Goal: Information Seeking & Learning: Learn about a topic

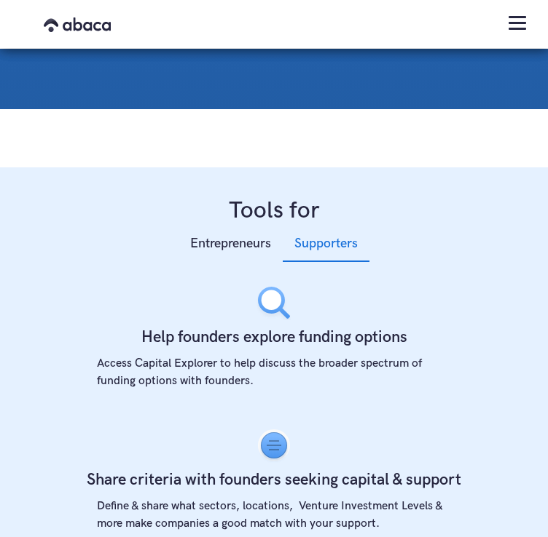
scroll to position [583, 0]
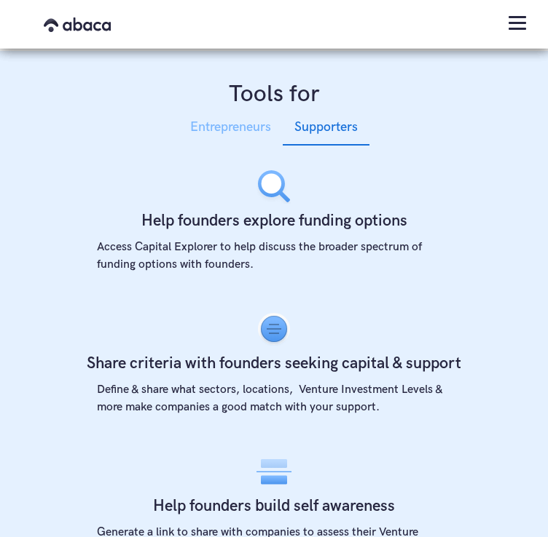
drag, startPoint x: 267, startPoint y: 122, endPoint x: 266, endPoint y: 138, distance: 15.3
click at [265, 128] on div "Entrepreneurs Supporters Self-assess investment readiness Walk through mileston…" at bounding box center [273, 495] width 383 height 772
click at [266, 138] on div "Entrepreneurs" at bounding box center [230, 128] width 81 height 22
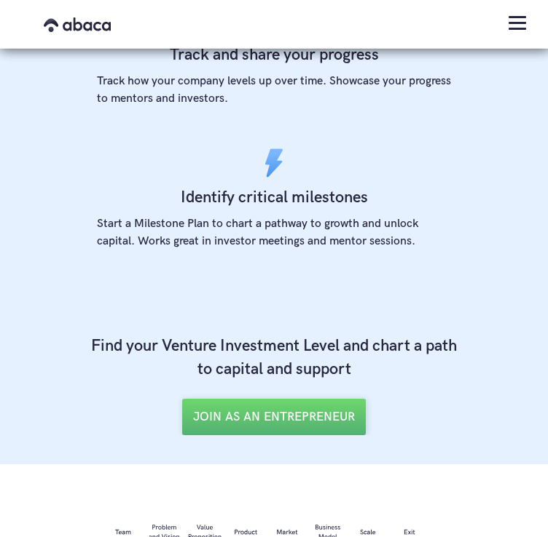
scroll to position [1092, 0]
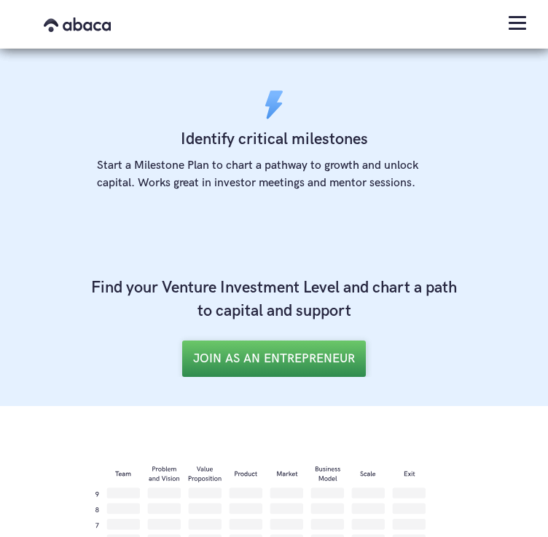
click at [341, 365] on link "JOIN AS AN ENTREPRENEUR" at bounding box center [274, 359] width 184 height 36
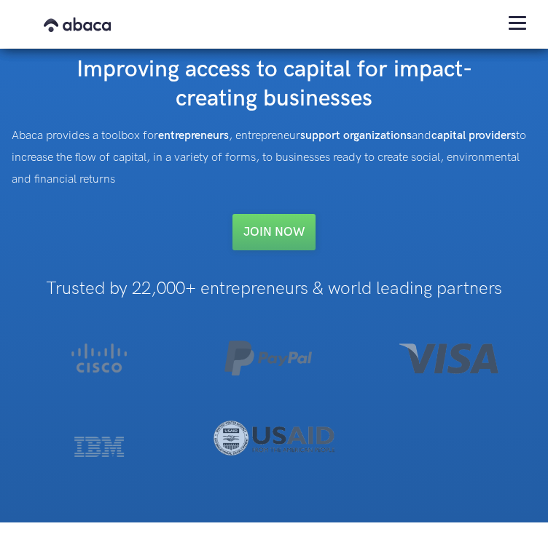
scroll to position [0, 0]
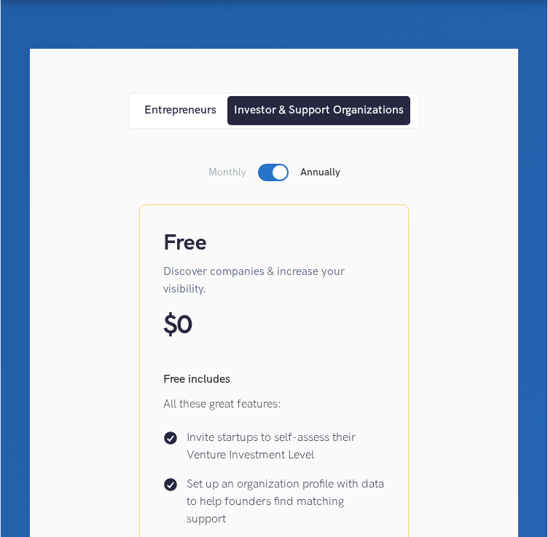
scroll to position [146, 0]
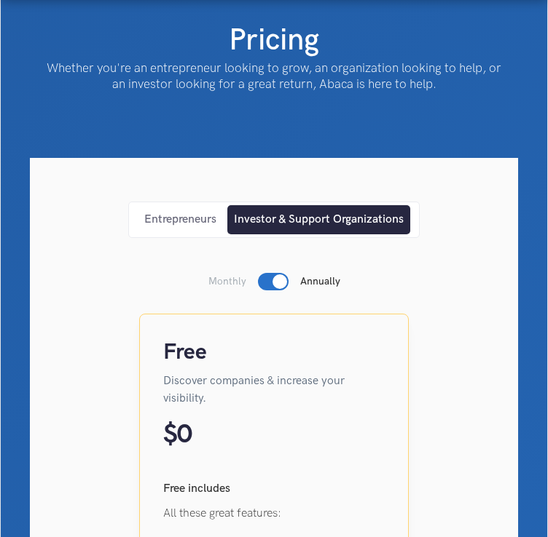
click at [154, 228] on div "Entrepreneurs" at bounding box center [180, 220] width 72 height 16
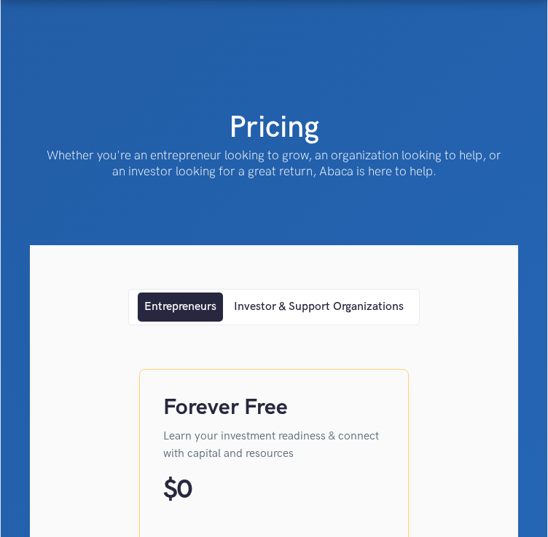
scroll to position [0, 0]
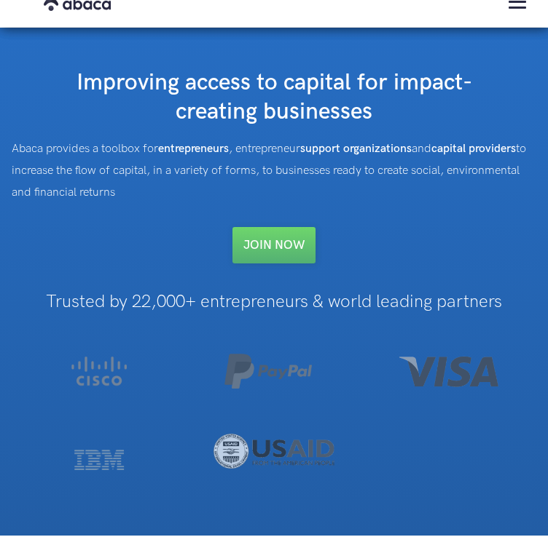
scroll to position [73, 0]
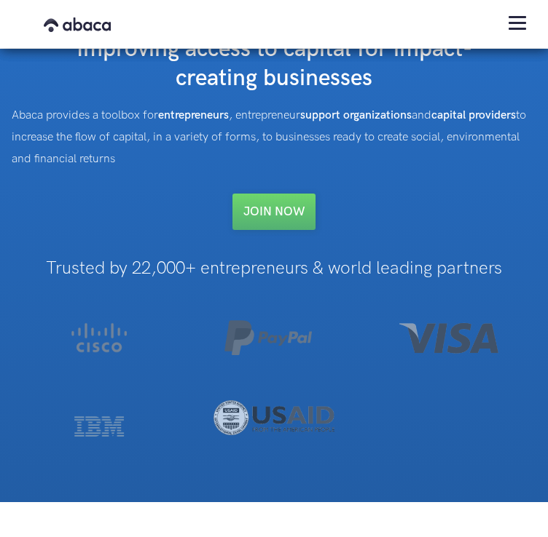
drag, startPoint x: 403, startPoint y: 253, endPoint x: 406, endPoint y: 245, distance: 8.1
click at [404, 230] on div "Improving access to capital for impact-creating businesses Abaca provides a too…" at bounding box center [274, 132] width 524 height 195
drag, startPoint x: 41, startPoint y: 141, endPoint x: 224, endPoint y: 226, distance: 202.6
click at [224, 170] on div "Abaca provides a toolbox for entrepreneurs , entrepreneur support organizations…" at bounding box center [274, 138] width 524 height 66
copy div "Abaca provides a toolbox for entrepreneurs , entrepreneur support organizations…"
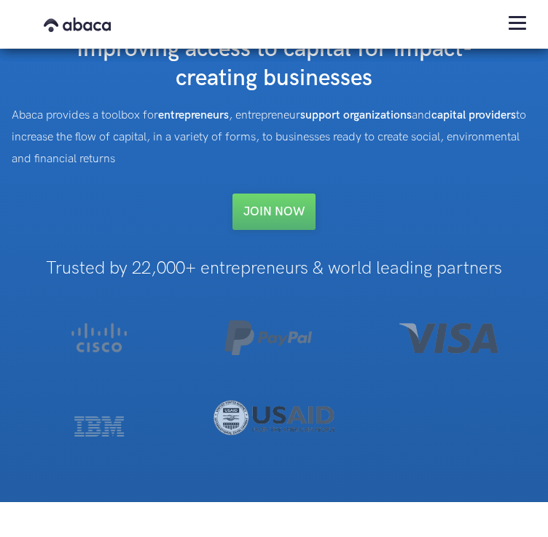
click at [137, 230] on div "Improving access to capital for impact-creating businesses Abaca provides a too…" at bounding box center [274, 132] width 524 height 195
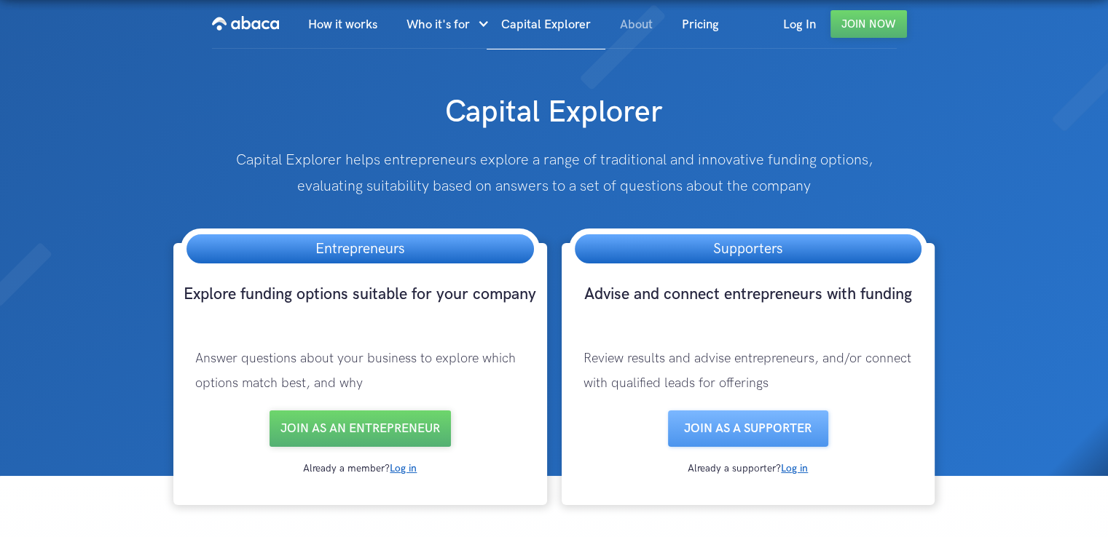
click at [633, 14] on link "About" at bounding box center [636, 25] width 62 height 50
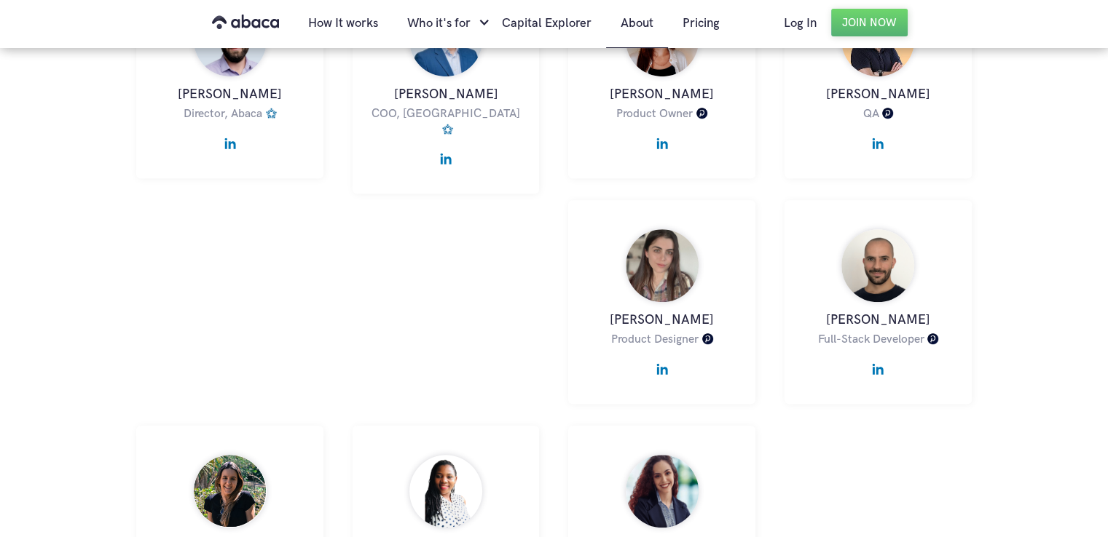
scroll to position [728, 0]
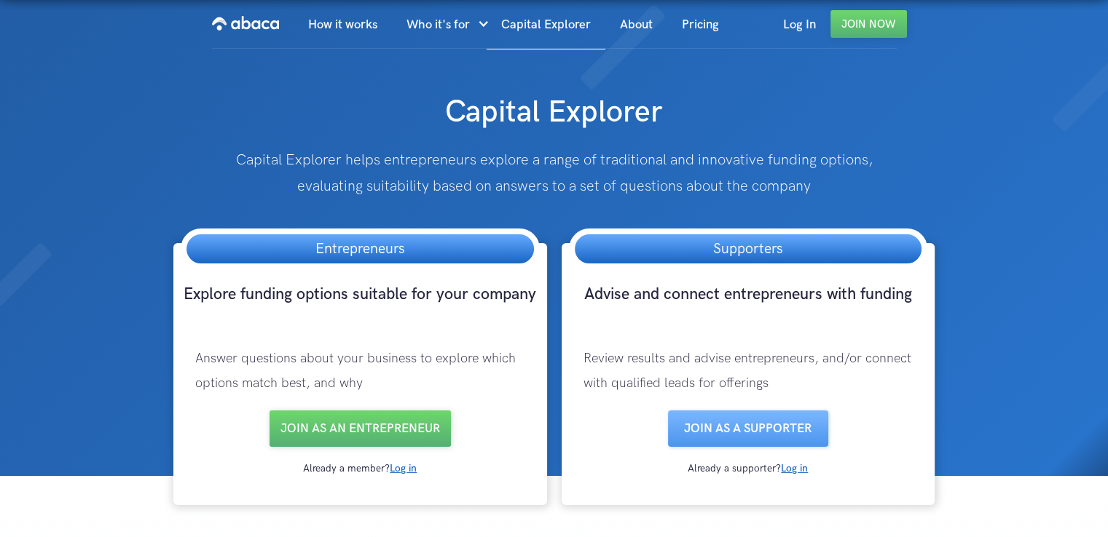
click at [74, 211] on img at bounding box center [554, 238] width 1108 height 476
click at [232, 18] on img "home" at bounding box center [245, 23] width 67 height 23
